Goal: Task Accomplishment & Management: Complete application form

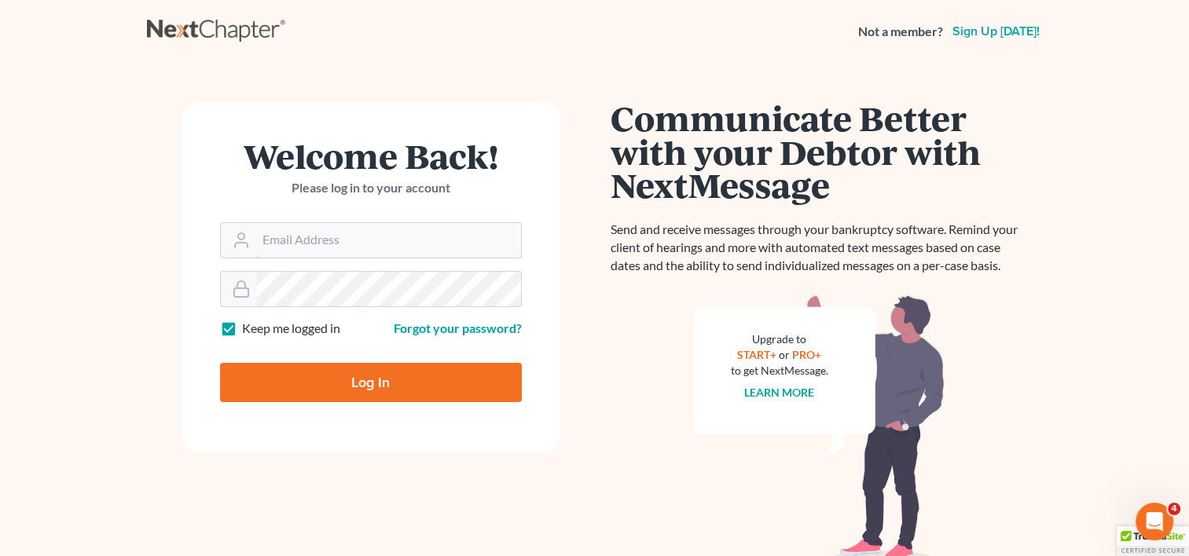
type input "kflynn@bernsteinshur.com"
click at [339, 380] on input "Log In" at bounding box center [371, 382] width 302 height 39
type input "Thinking..."
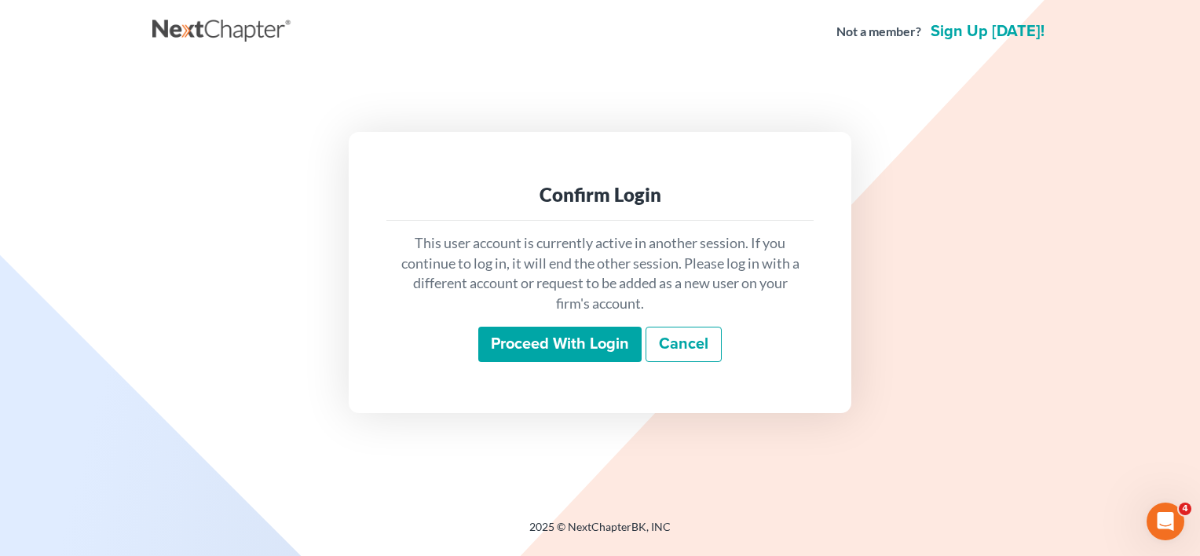
click at [558, 352] on input "Proceed with login" at bounding box center [559, 345] width 163 height 36
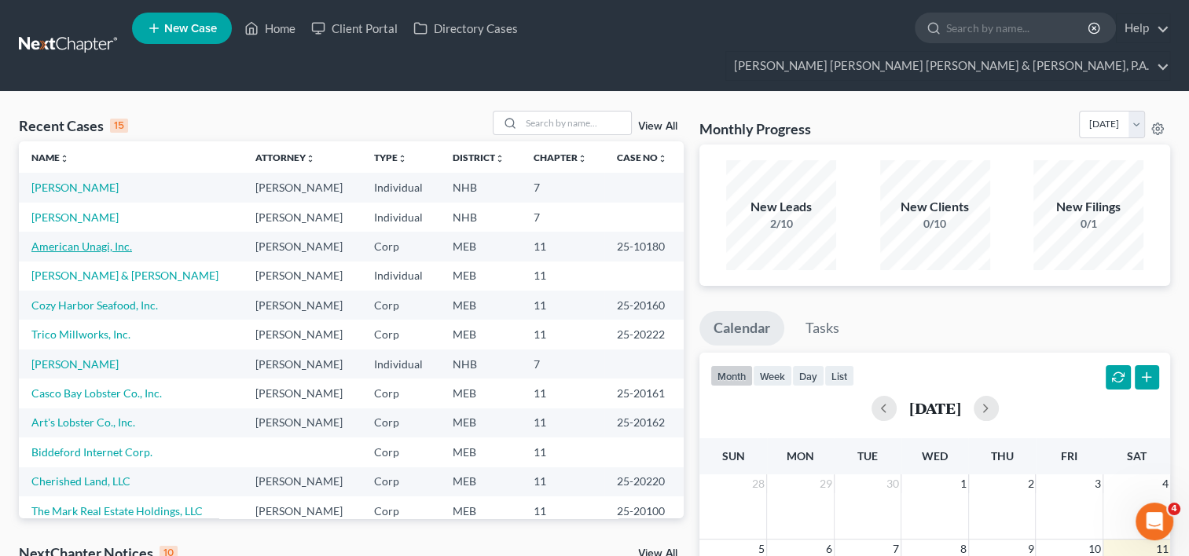
click at [85, 240] on link "American Unagi, Inc." at bounding box center [81, 246] width 101 height 13
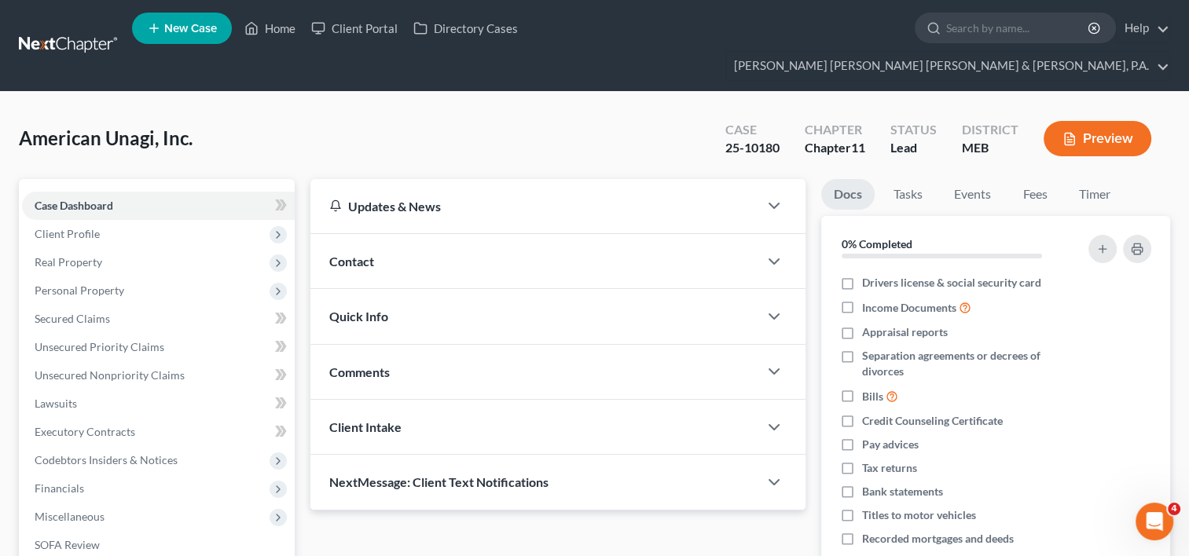
click at [85, 248] on span "Real Property" at bounding box center [158, 262] width 273 height 28
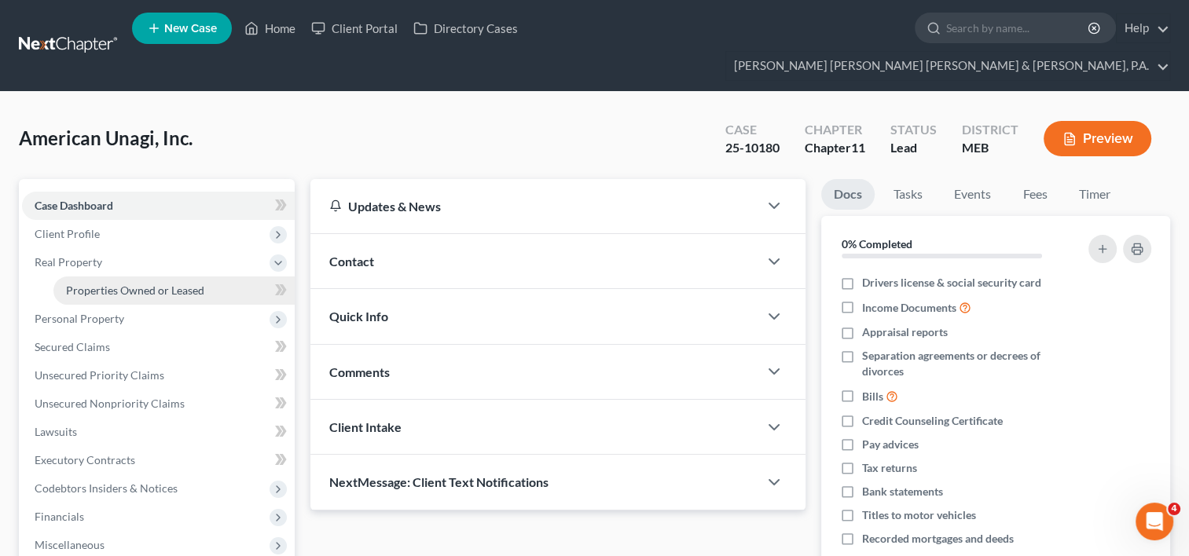
click at [119, 284] on span "Properties Owned or Leased" at bounding box center [135, 290] width 138 height 13
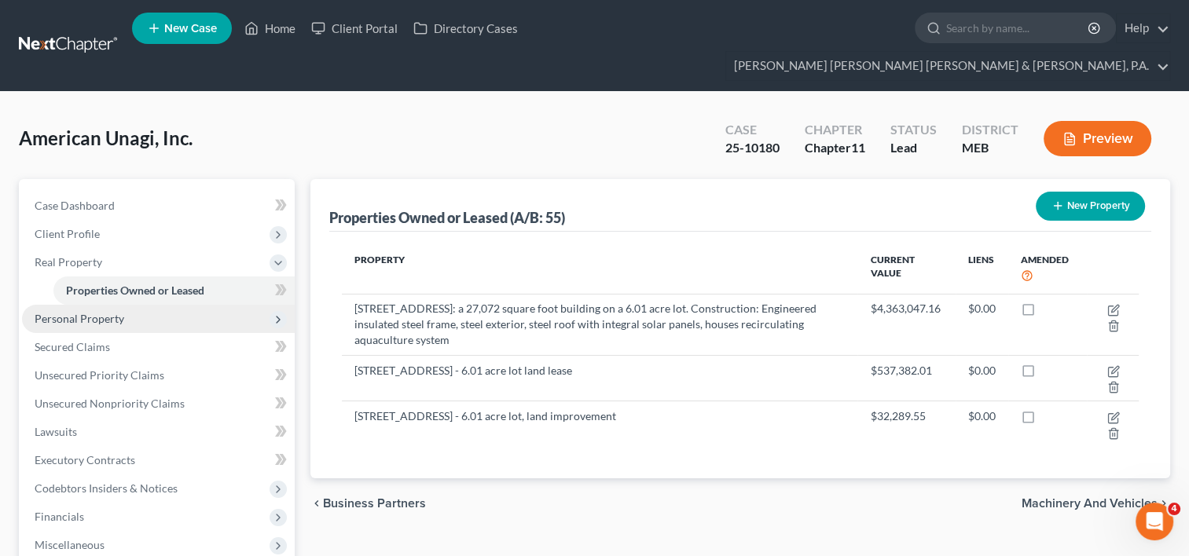
click at [70, 312] on span "Personal Property" at bounding box center [80, 318] width 90 height 13
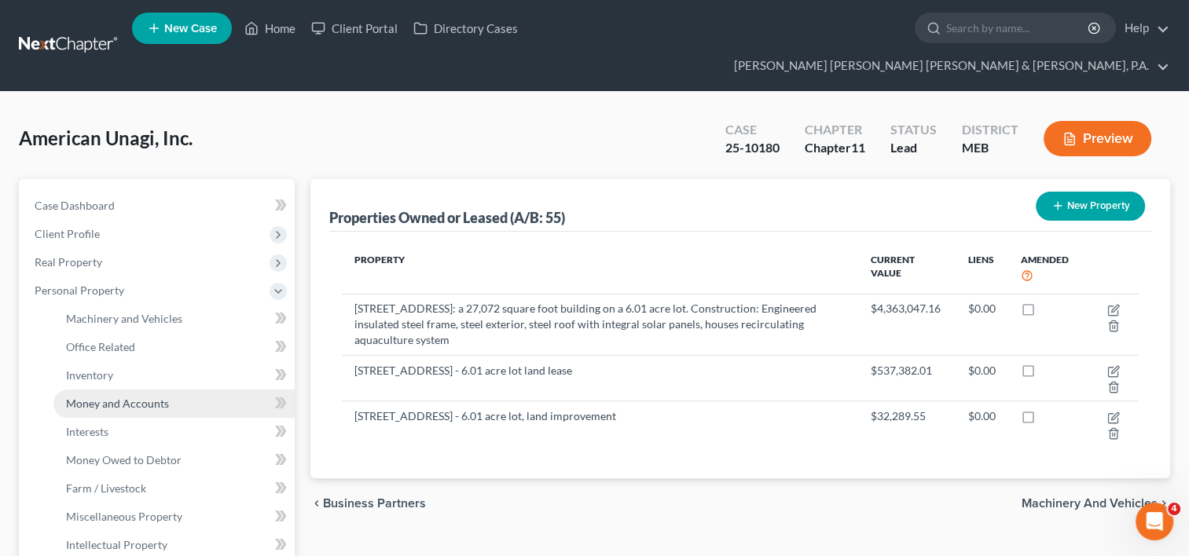
click at [138, 397] on span "Money and Accounts" at bounding box center [117, 403] width 103 height 13
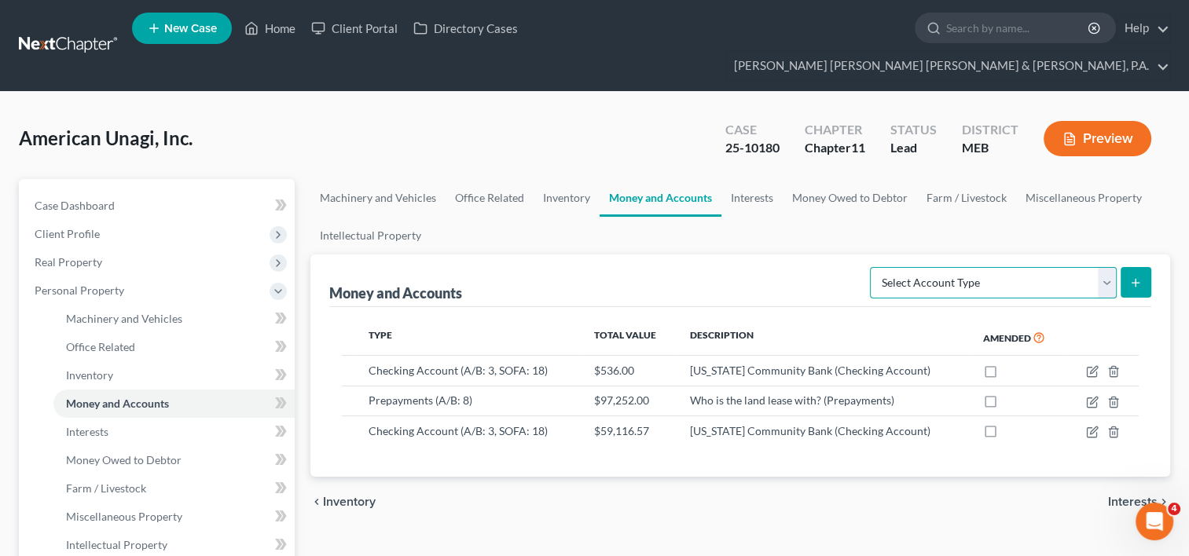
click at [1002, 267] on select "Select Account Type Brokerage (A/B: 3, SOFA: 18) Cash on Hand (A/B: 2) Certific…" at bounding box center [993, 282] width 247 height 31
drag, startPoint x: 1002, startPoint y: 255, endPoint x: 976, endPoint y: 255, distance: 26.7
click at [976, 267] on select "Select Account Type Brokerage (A/B: 3, SOFA: 18) Cash on Hand (A/B: 2) Certific…" at bounding box center [993, 282] width 247 height 31
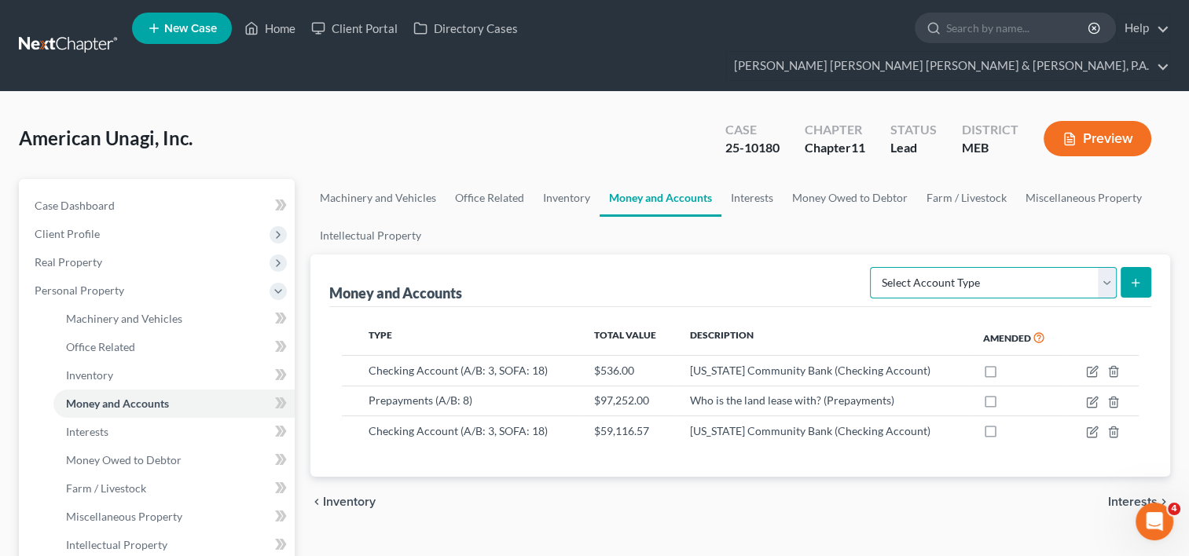
click at [975, 267] on select "Select Account Type Brokerage (A/B: 3, SOFA: 18) Cash on Hand (A/B: 2) Certific…" at bounding box center [993, 282] width 247 height 31
click at [352, 111] on div "American Unagi, Inc. Upgraded Case 25-10180 Chapter Chapter 11 Status Lead Dist…" at bounding box center [594, 145] width 1151 height 68
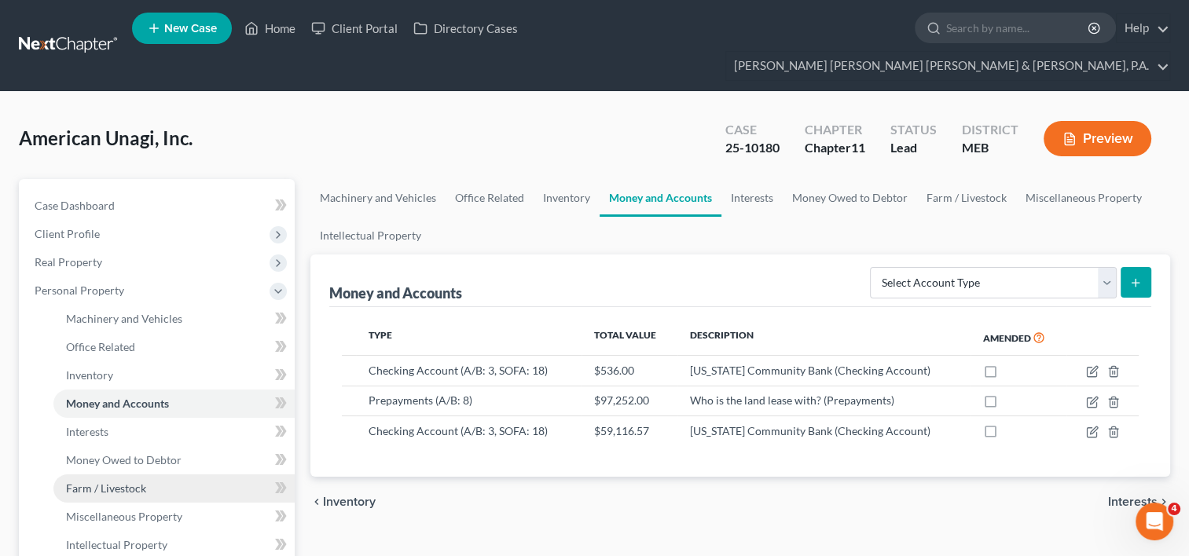
click at [119, 475] on link "Farm / Livestock" at bounding box center [173, 489] width 241 height 28
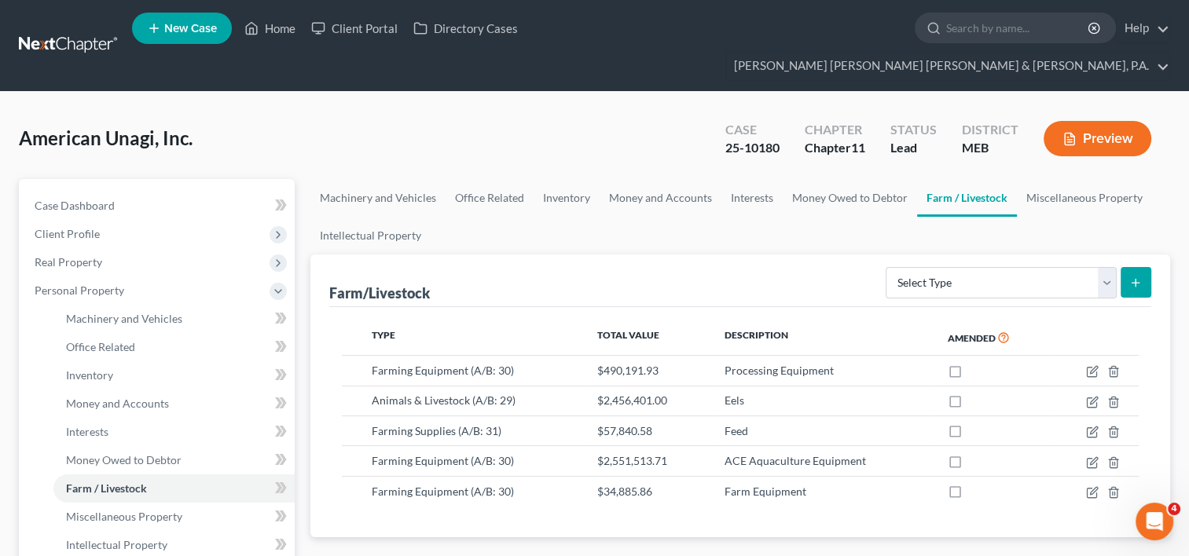
click at [361, 255] on div "Farm/Livestock Select Type Animals & Livestock (A/B: 29) Crops: Growing or Harv…" at bounding box center [740, 281] width 822 height 53
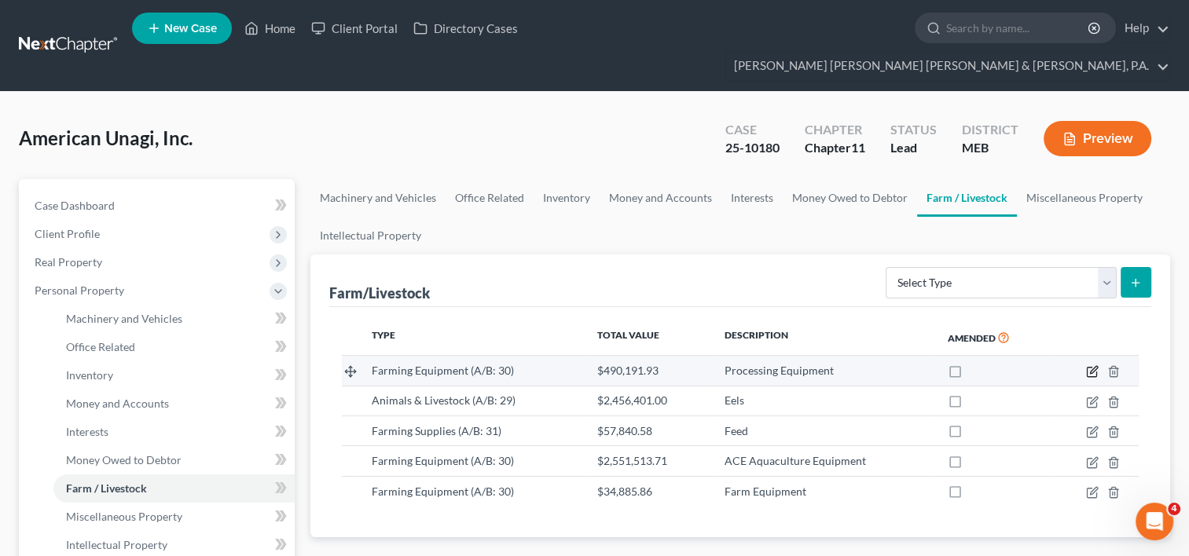
click at [1090, 365] on icon "button" at bounding box center [1092, 371] width 13 height 13
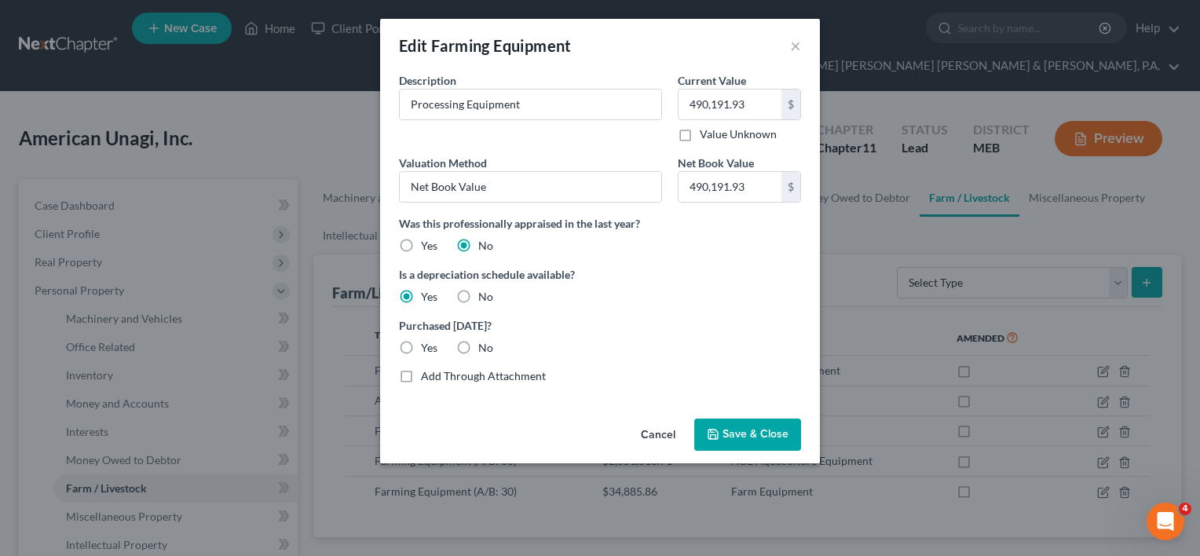
click at [761, 433] on span "Save & Close" at bounding box center [756, 434] width 66 height 13
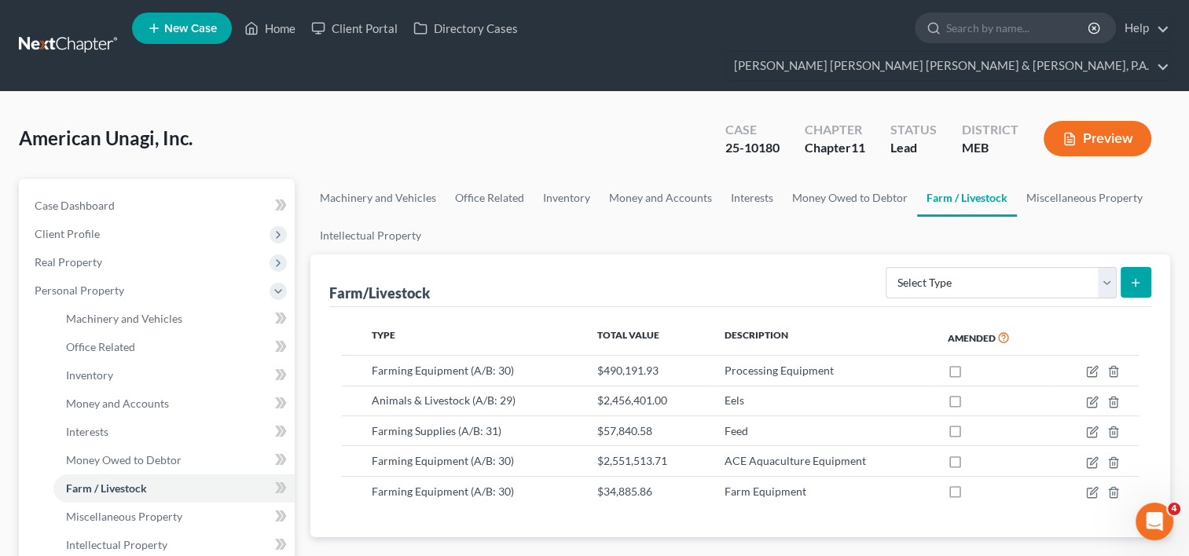
click at [338, 307] on div "Type Total Value Description Amended Farming Equipment (A/B: 30) $490,191.93 Pr…" at bounding box center [740, 422] width 822 height 231
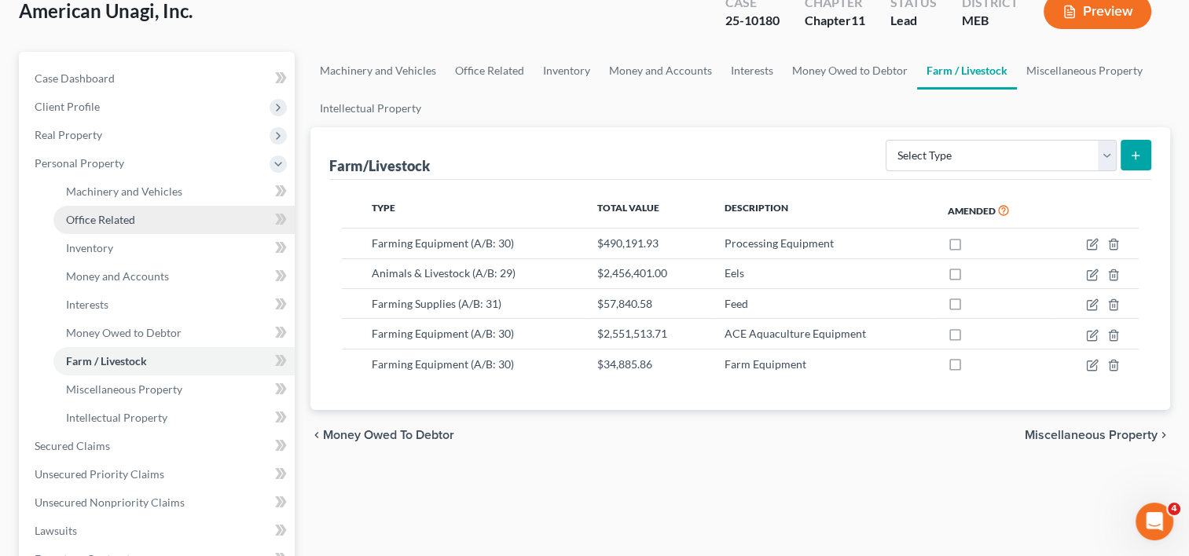
scroll to position [157, 0]
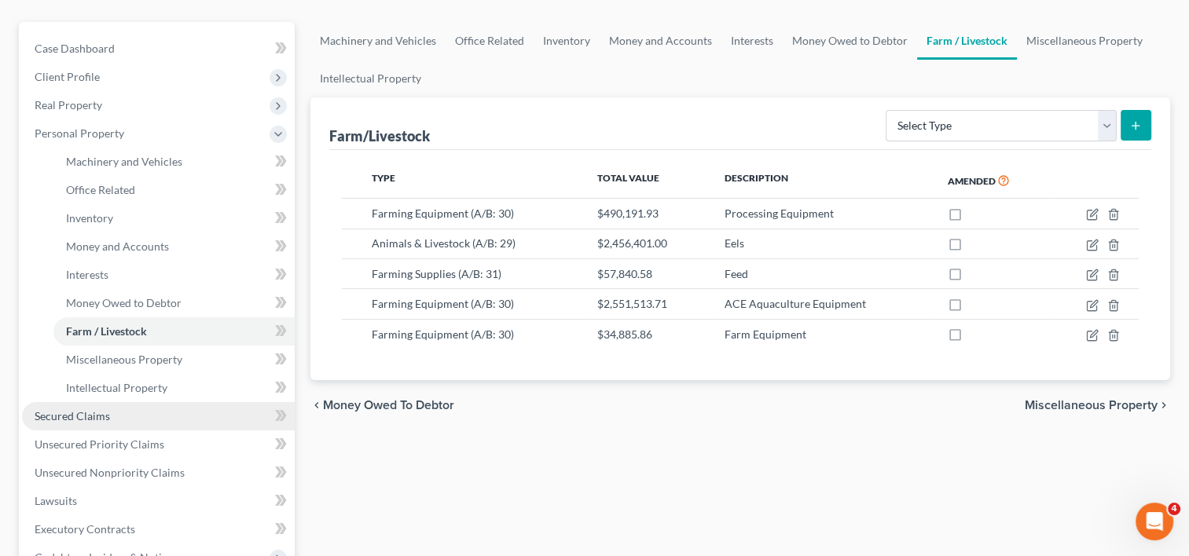
click at [74, 402] on link "Secured Claims" at bounding box center [158, 416] width 273 height 28
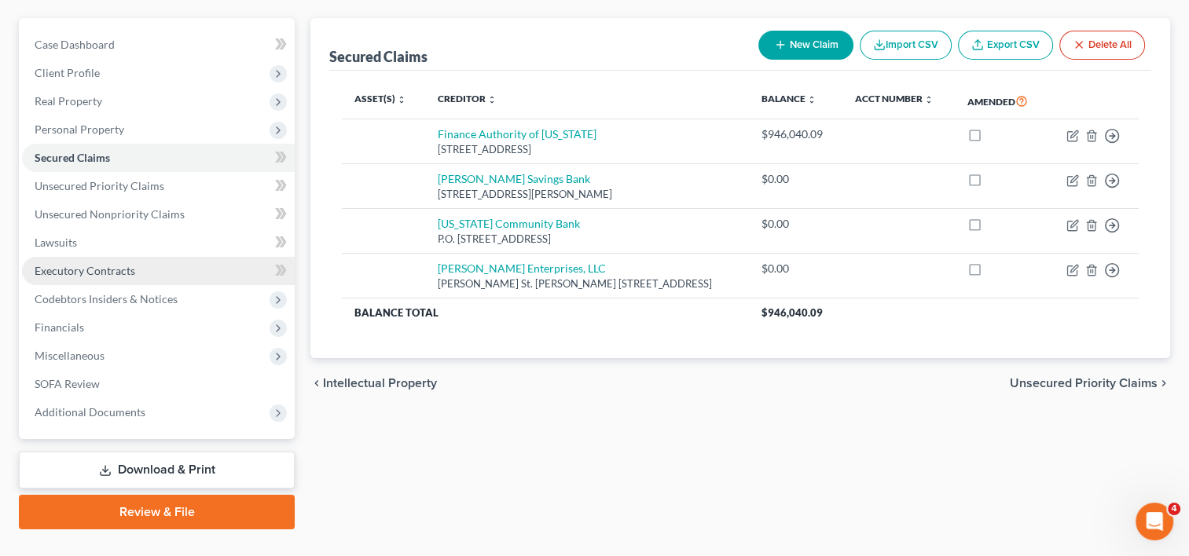
scroll to position [164, 0]
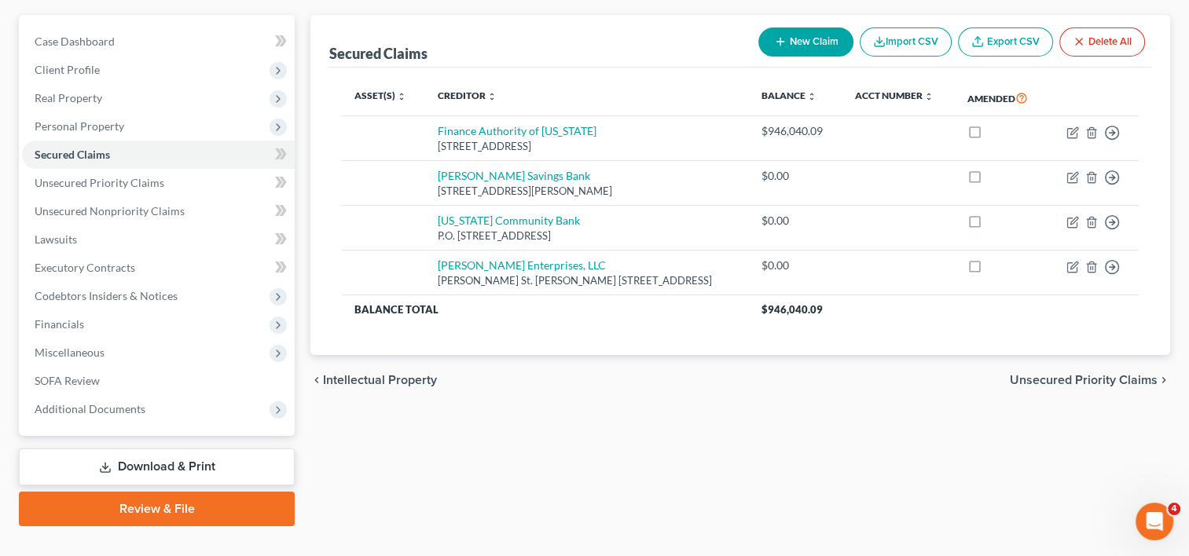
click at [114, 449] on link "Download & Print" at bounding box center [157, 467] width 276 height 37
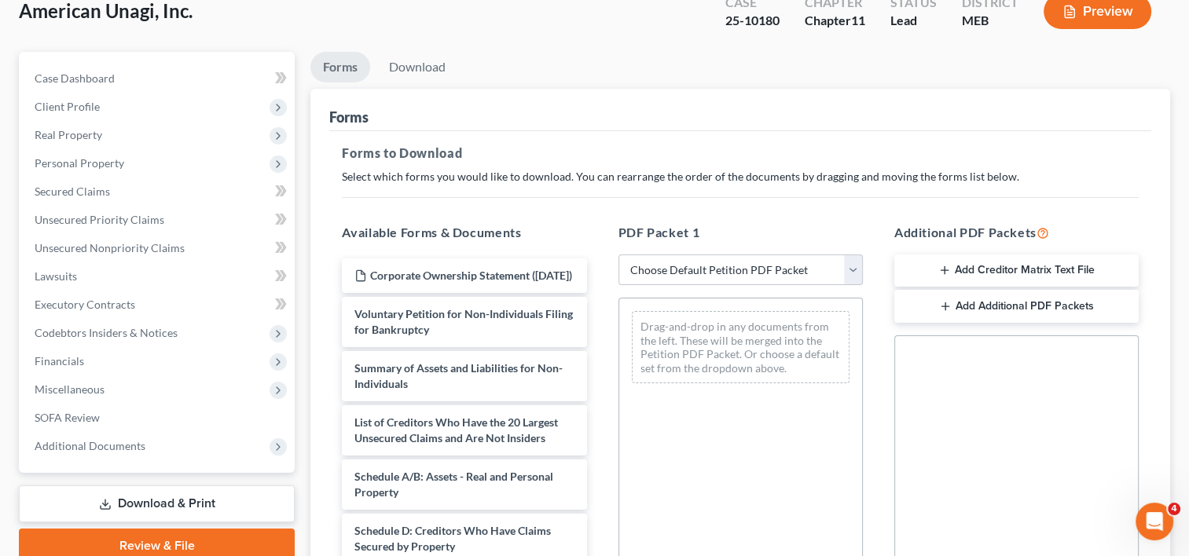
scroll to position [236, 0]
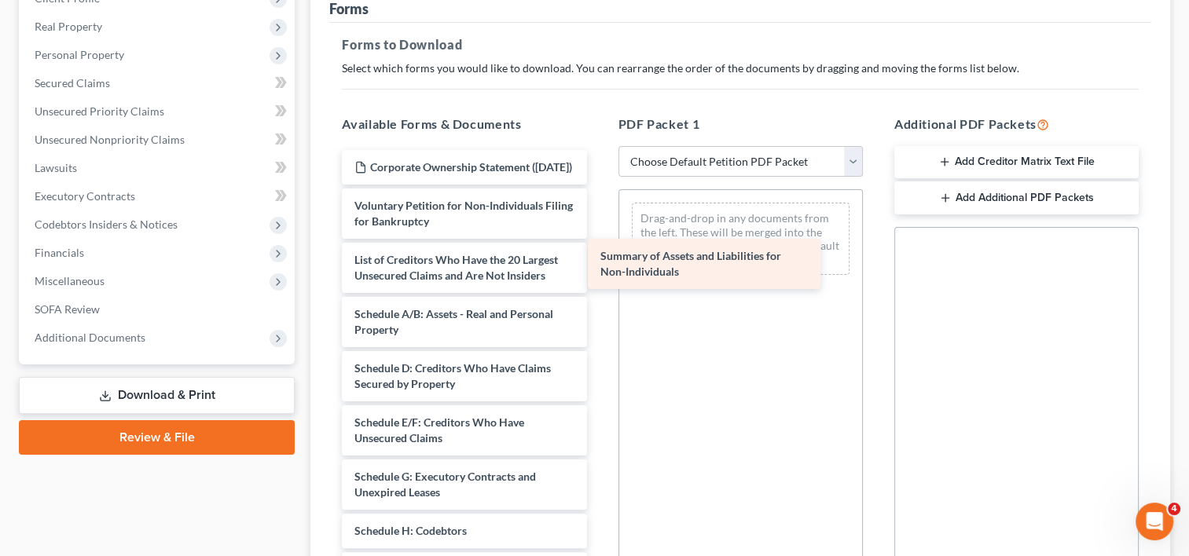
drag, startPoint x: 467, startPoint y: 235, endPoint x: 713, endPoint y: 245, distance: 246.1
click at [599, 245] on div "Summary of Assets and Liabilities for Non-Individuals Corporate Ownership State…" at bounding box center [463, 480] width 269 height 661
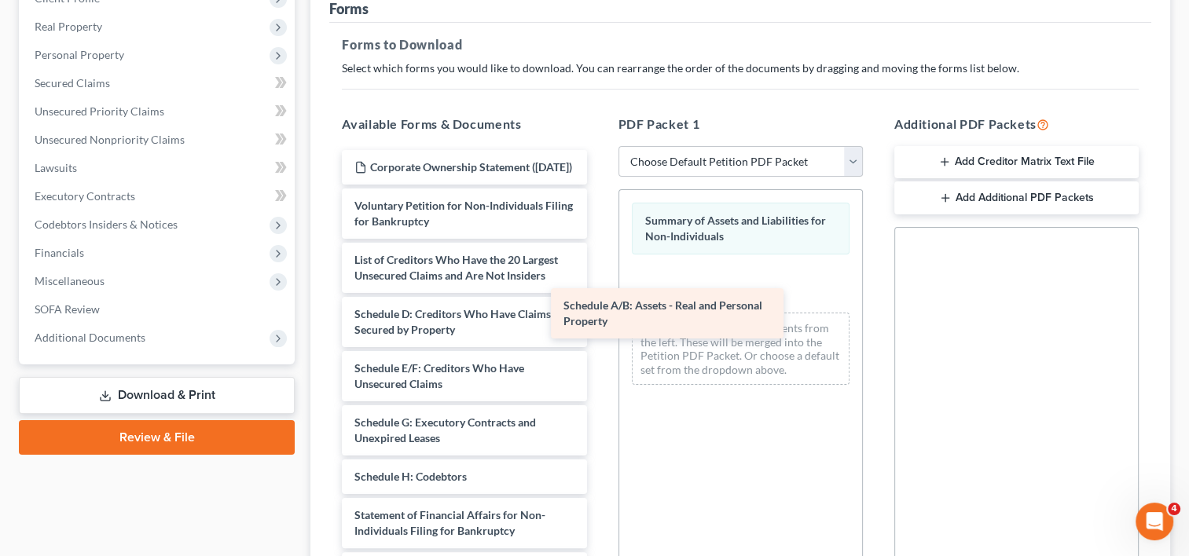
drag, startPoint x: 508, startPoint y: 284, endPoint x: 716, endPoint y: 290, distance: 209.0
click at [599, 290] on div "Schedule A/B: Assets - Real and Personal Property Corporate Ownership Statement…" at bounding box center [463, 453] width 269 height 606
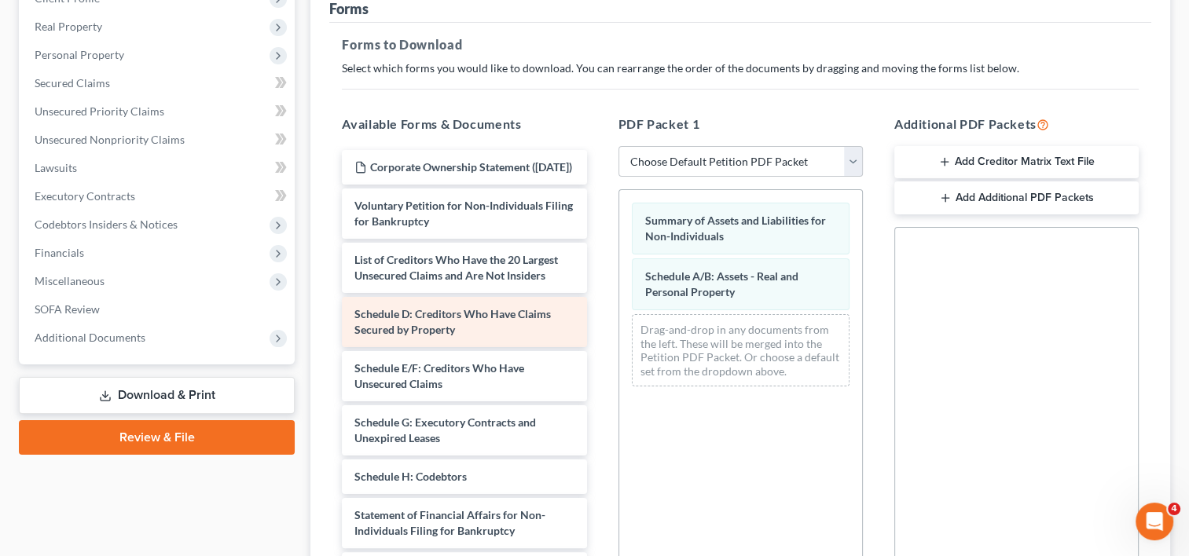
click at [515, 309] on div "Schedule D: Creditors Who Have Claims Secured by Property" at bounding box center [464, 322] width 244 height 50
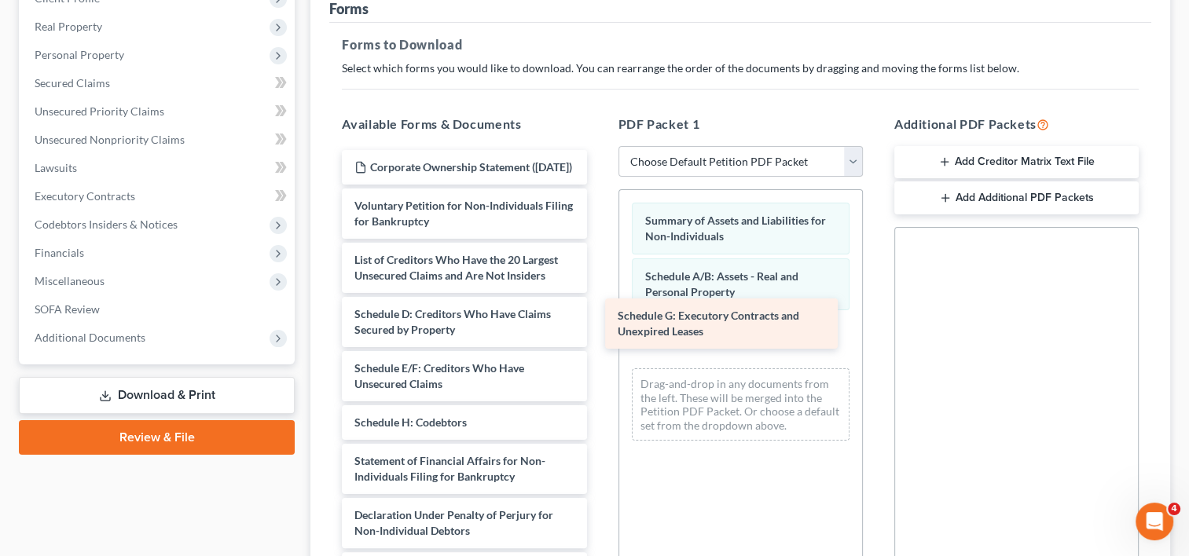
drag, startPoint x: 469, startPoint y: 428, endPoint x: 732, endPoint y: 335, distance: 279.3
click at [599, 335] on div "Schedule G: Executory Contracts and Unexpired Leases Corporate Ownership Statem…" at bounding box center [463, 426] width 269 height 552
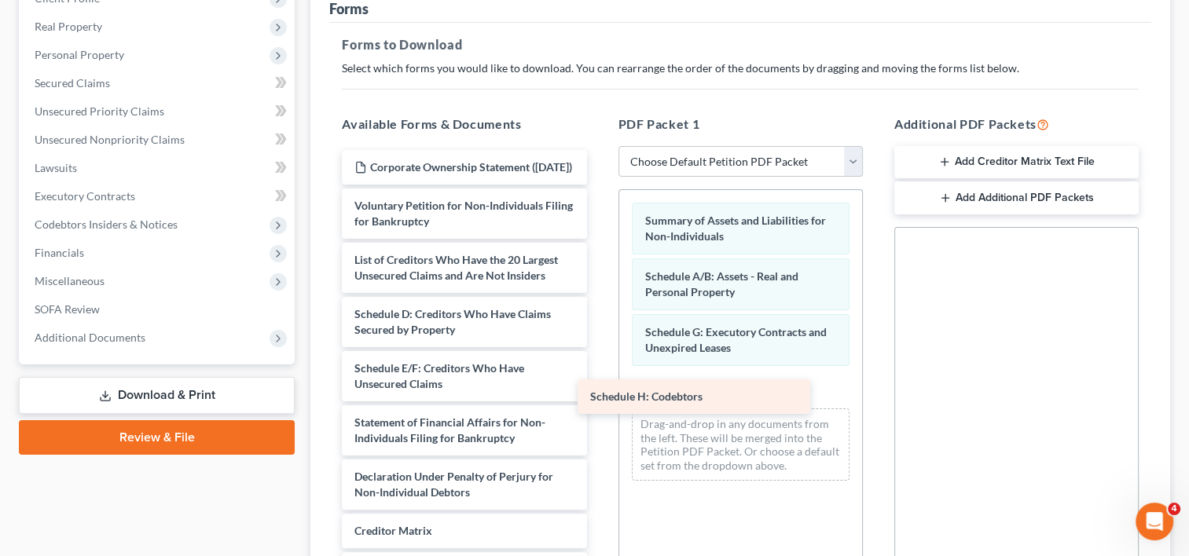
drag, startPoint x: 522, startPoint y: 406, endPoint x: 769, endPoint y: 394, distance: 247.7
click at [599, 394] on div "Schedule H: Codebtors Corporate Ownership Statement ([DATE]) Voluntary Petition…" at bounding box center [463, 407] width 269 height 514
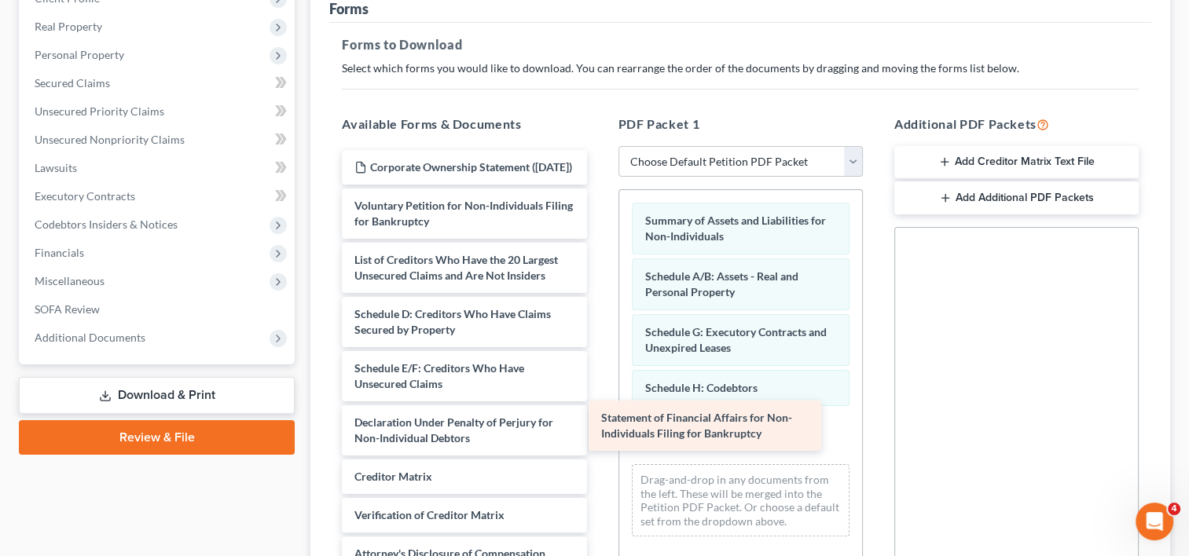
drag, startPoint x: 516, startPoint y: 427, endPoint x: 764, endPoint y: 434, distance: 247.6
click at [599, 434] on div "Statement of Financial Affairs for Non-Individuals Filing for Bankruptcy Corpor…" at bounding box center [463, 380] width 269 height 460
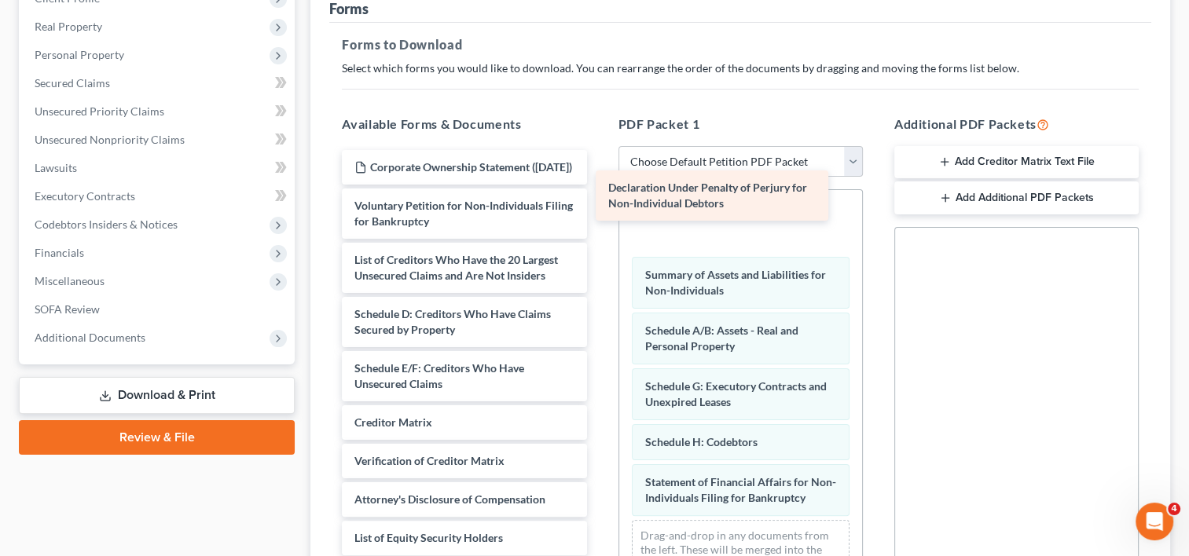
drag, startPoint x: 475, startPoint y: 416, endPoint x: 731, endPoint y: 191, distance: 340.6
click at [599, 191] on div "Declaration Under Penalty of Perjury for Non-Individual Debtors Corporate Owner…" at bounding box center [463, 352] width 269 height 405
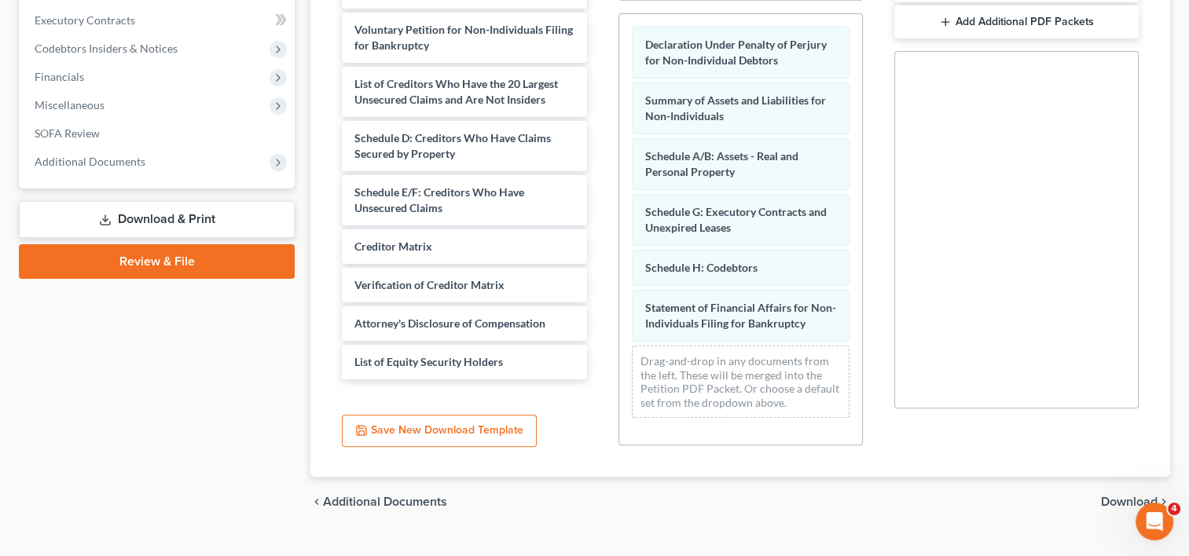
scroll to position [412, 0]
drag, startPoint x: 1137, startPoint y: 476, endPoint x: 1014, endPoint y: 519, distance: 129.7
click at [1014, 519] on div "American Unagi, Inc. Upgraded Case 25-10180 Chapter Chapter 11 Status Lead Dist…" at bounding box center [594, 118] width 1189 height 878
click at [1141, 495] on span "Download" at bounding box center [1129, 501] width 57 height 13
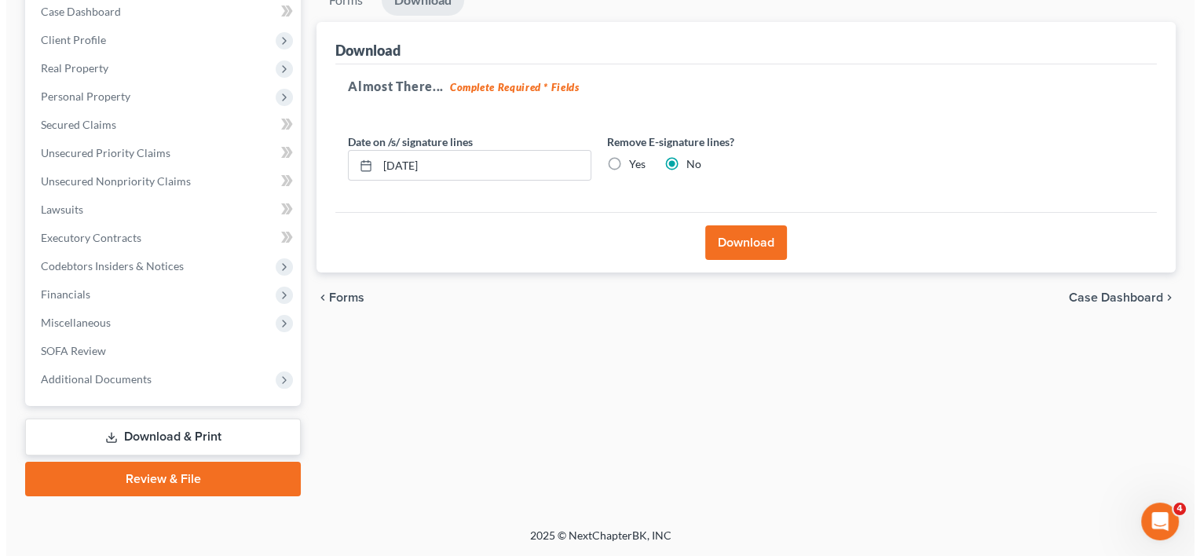
scroll to position [164, 0]
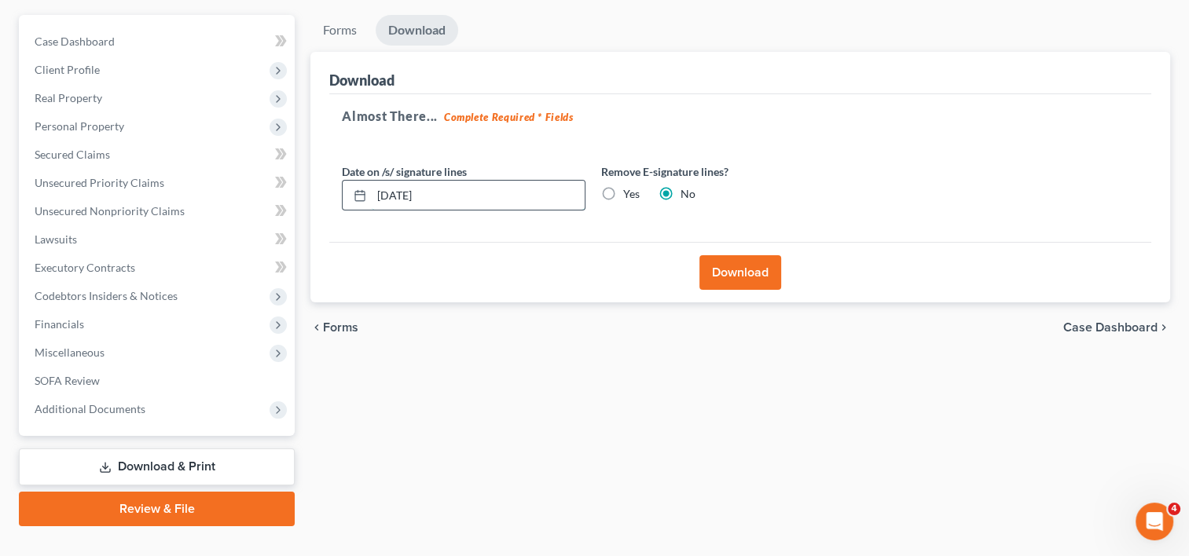
click at [474, 181] on input "[DATE]" at bounding box center [478, 196] width 213 height 30
click at [623, 186] on label "Yes" at bounding box center [631, 194] width 16 height 16
click at [629, 186] on input "Yes" at bounding box center [634, 191] width 10 height 10
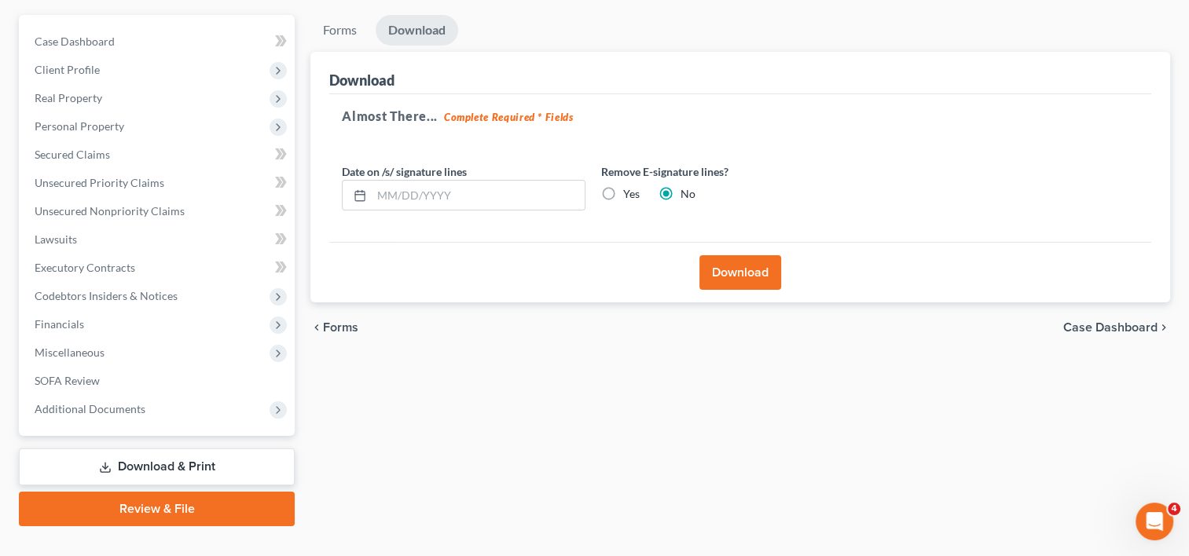
radio input "true"
radio input "false"
click at [723, 255] on button "Download" at bounding box center [740, 272] width 82 height 35
drag, startPoint x: 539, startPoint y: 372, endPoint x: 392, endPoint y: 505, distance: 198.5
click at [1012, 339] on div "Forms Download Forms Forms to Download Select which forms you would like to dow…" at bounding box center [739, 270] width 875 height 511
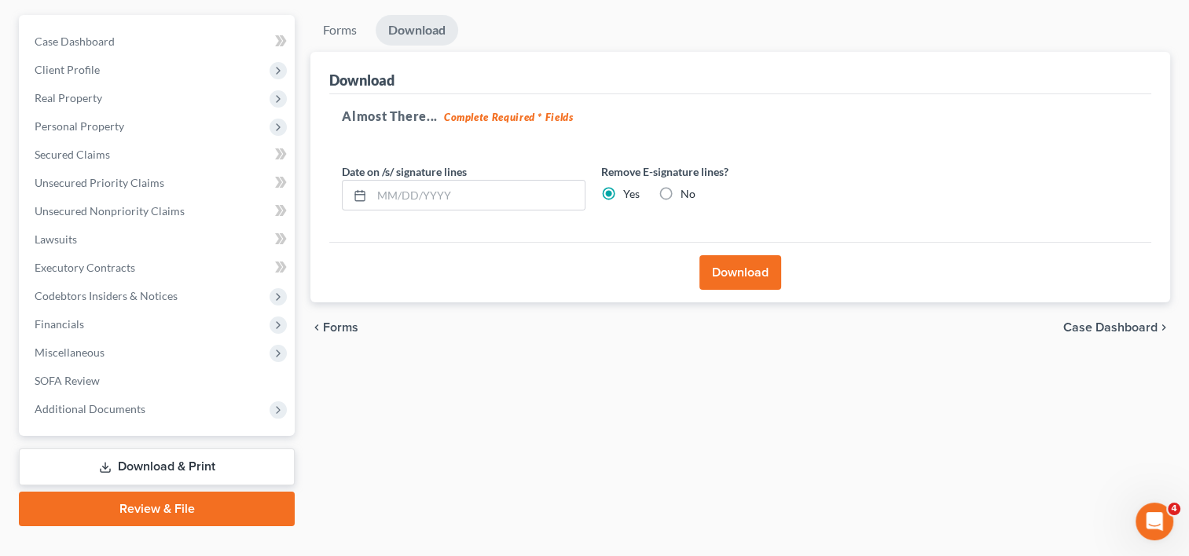
click at [723, 255] on button "Download" at bounding box center [740, 272] width 82 height 35
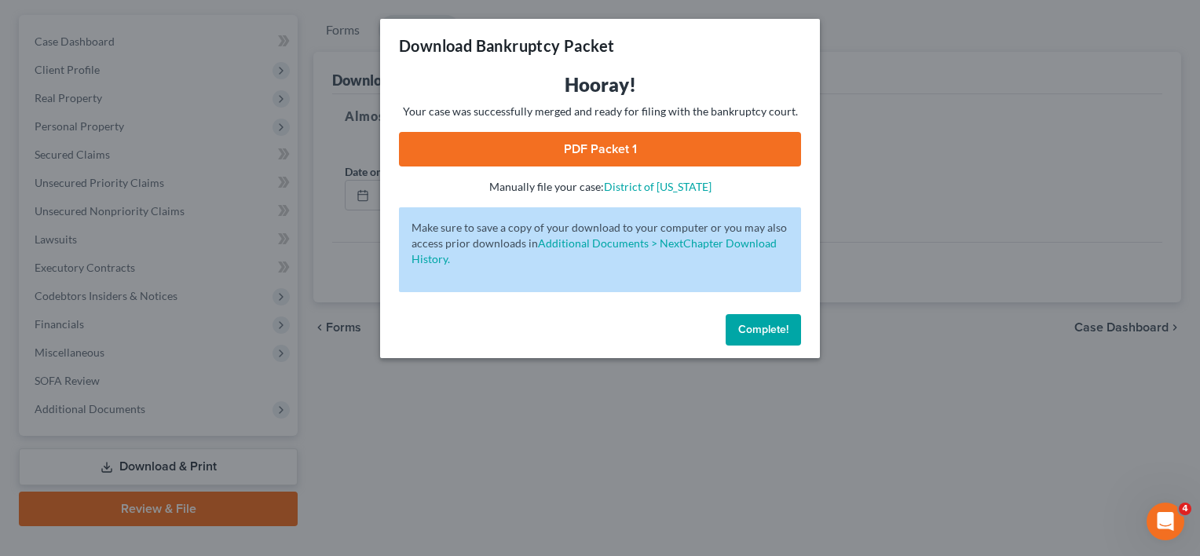
click at [628, 157] on link "PDF Packet 1" at bounding box center [600, 149] width 402 height 35
